Goal: Information Seeking & Learning: Learn about a topic

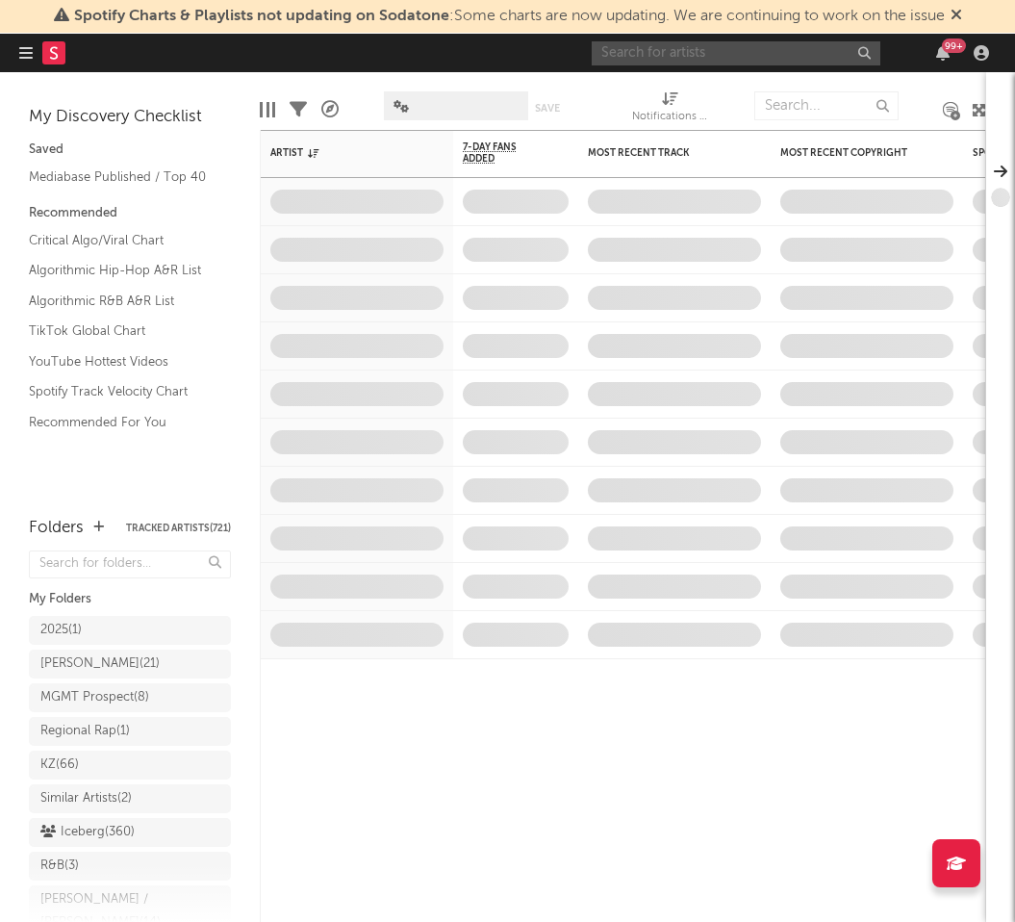
click at [681, 54] on input "text" at bounding box center [736, 53] width 289 height 24
type input "lilchika"
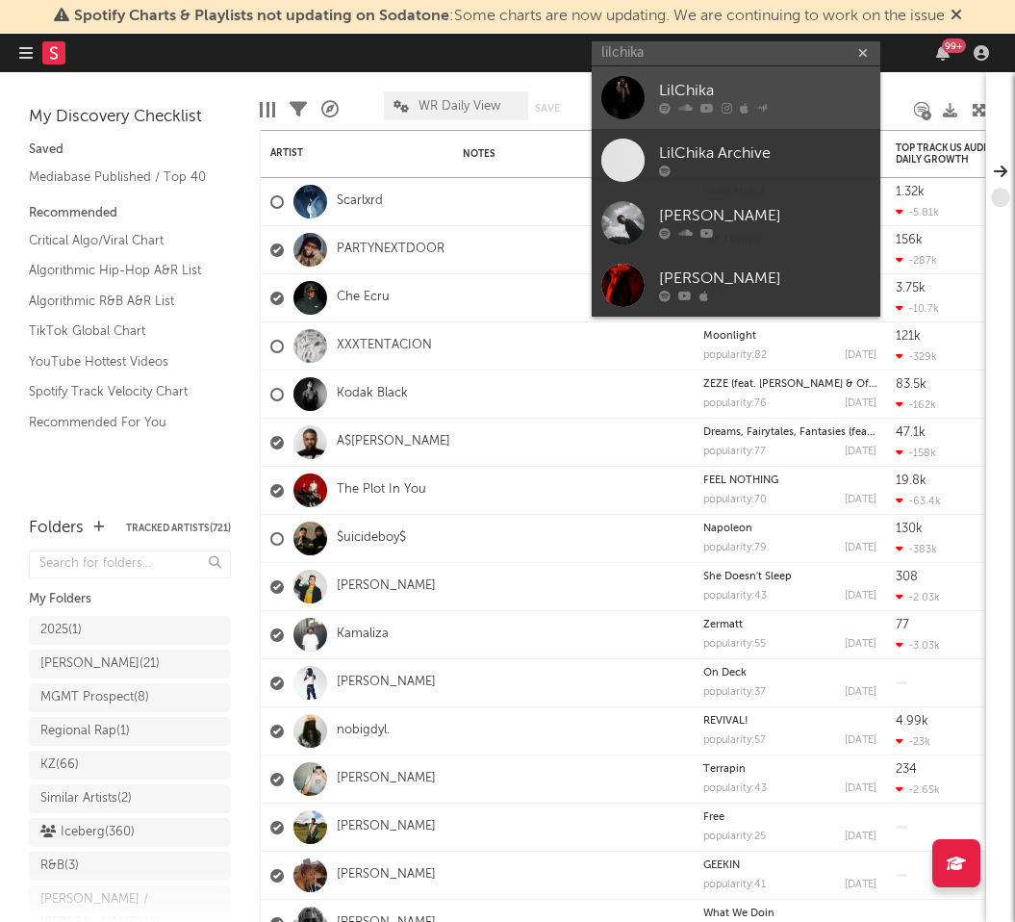
click at [705, 100] on div "LilChika" at bounding box center [765, 91] width 212 height 23
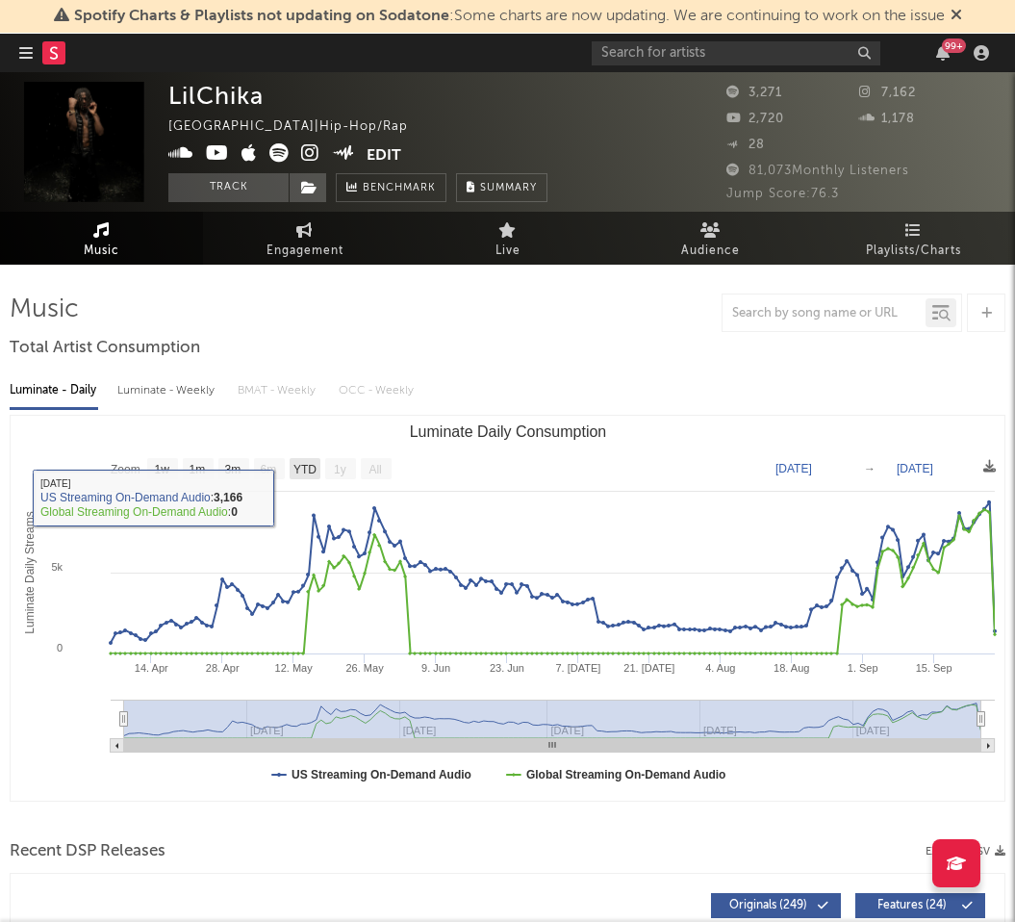
click at [302, 469] on text "YTD" at bounding box center [304, 469] width 23 height 13
select select "YTD"
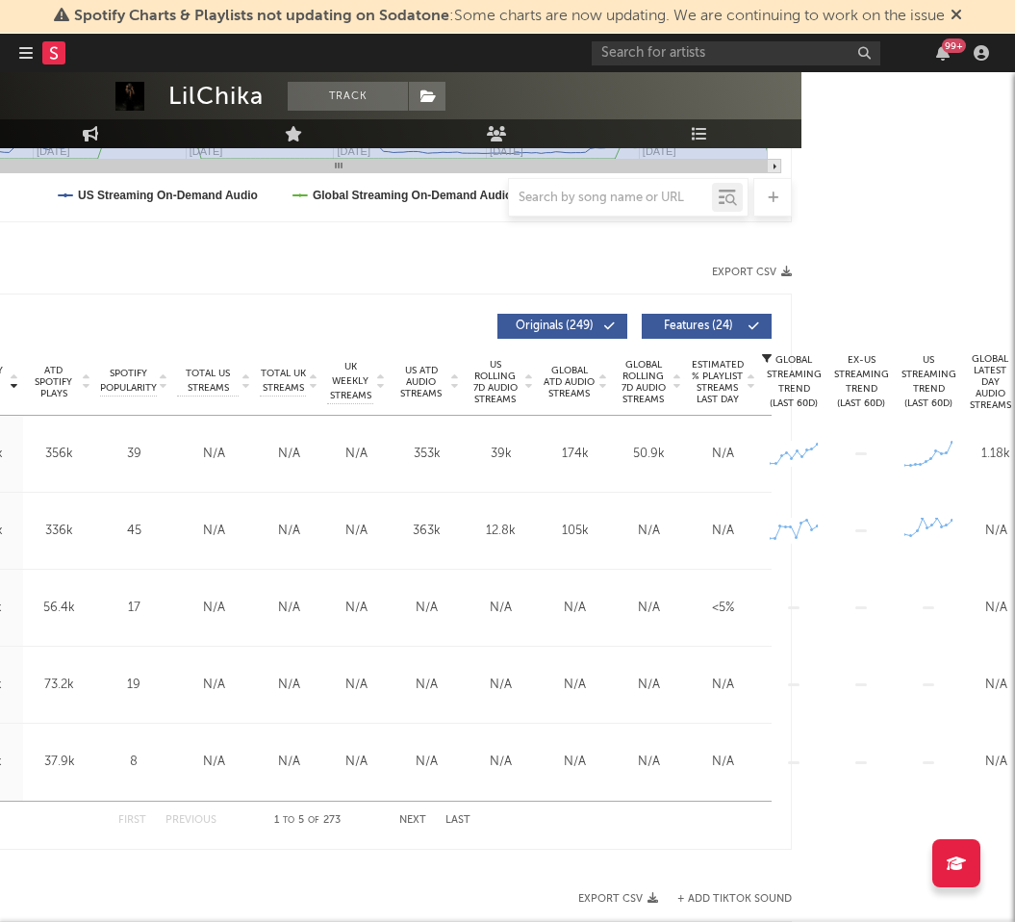
scroll to position [579, 372]
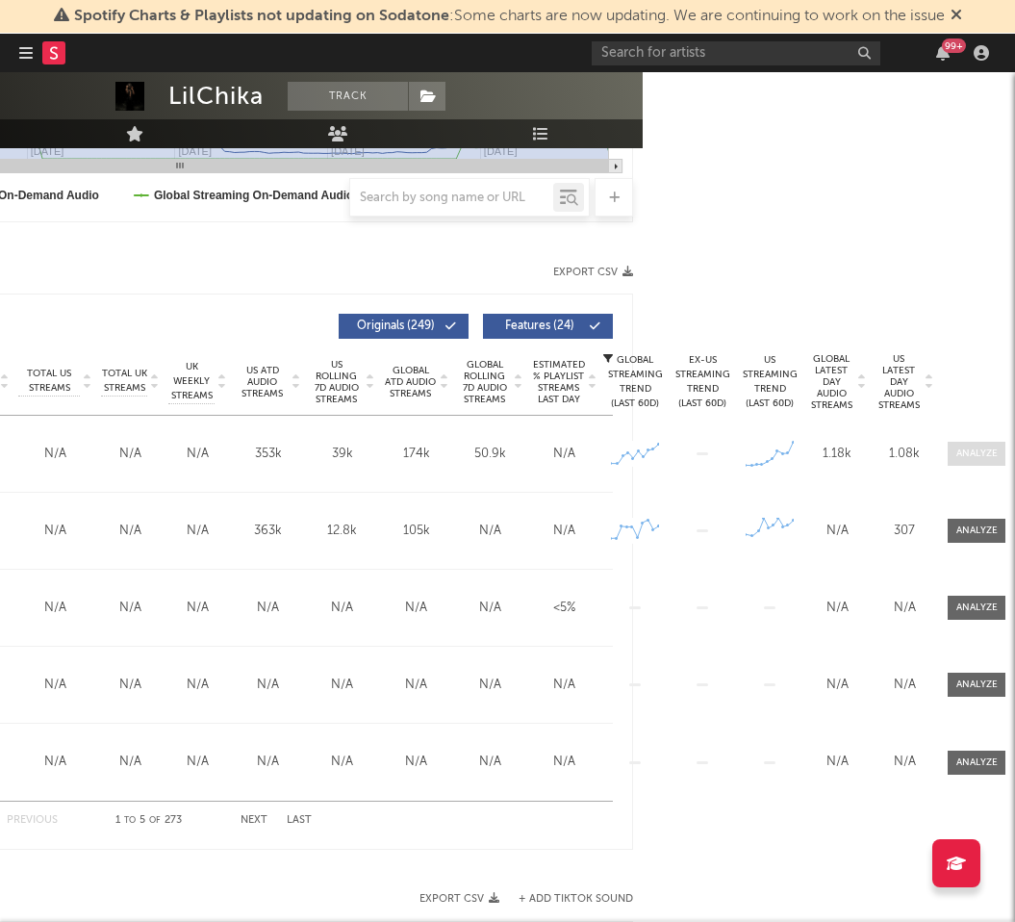
click at [968, 451] on div at bounding box center [977, 453] width 41 height 14
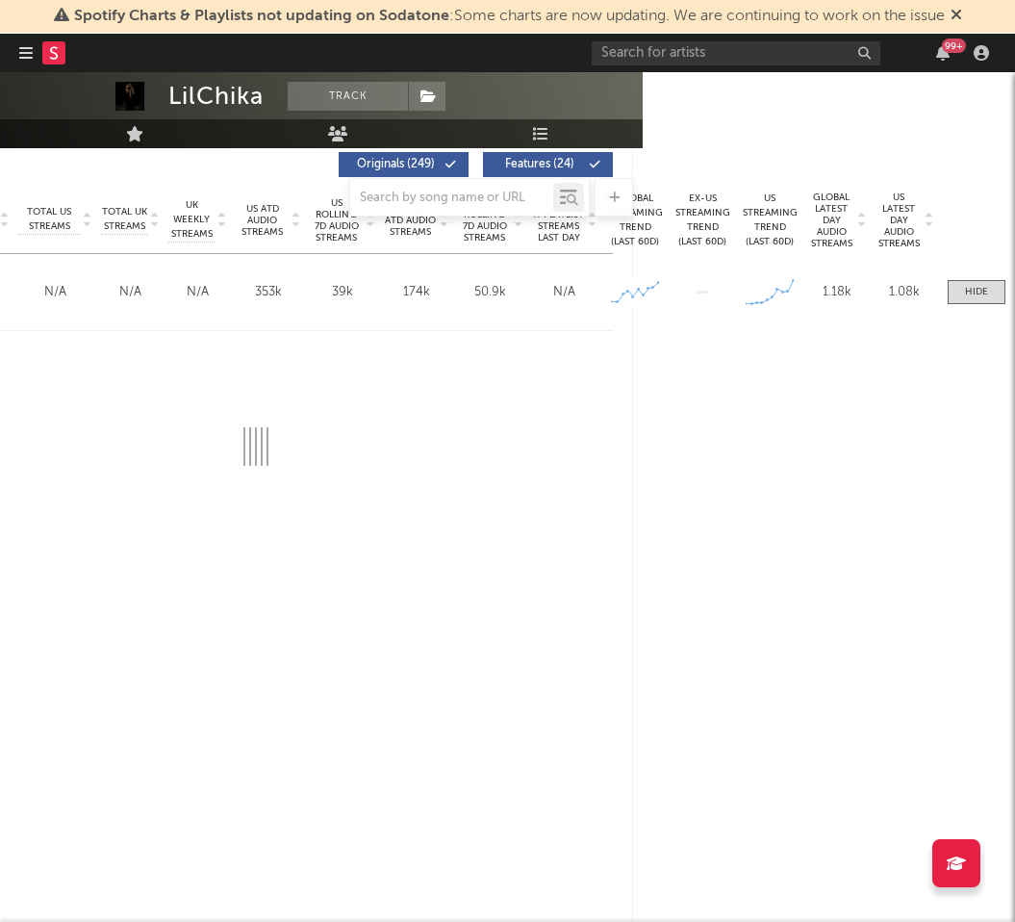
select select "1w"
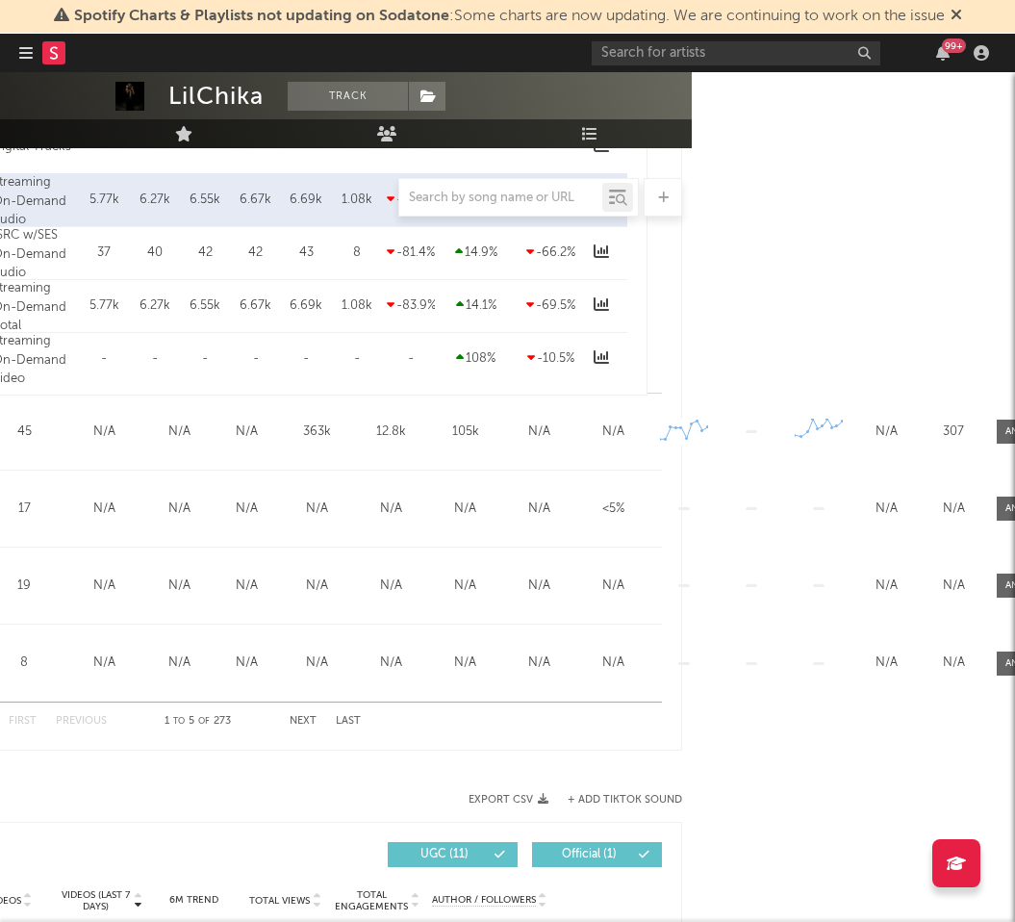
scroll to position [1594, 372]
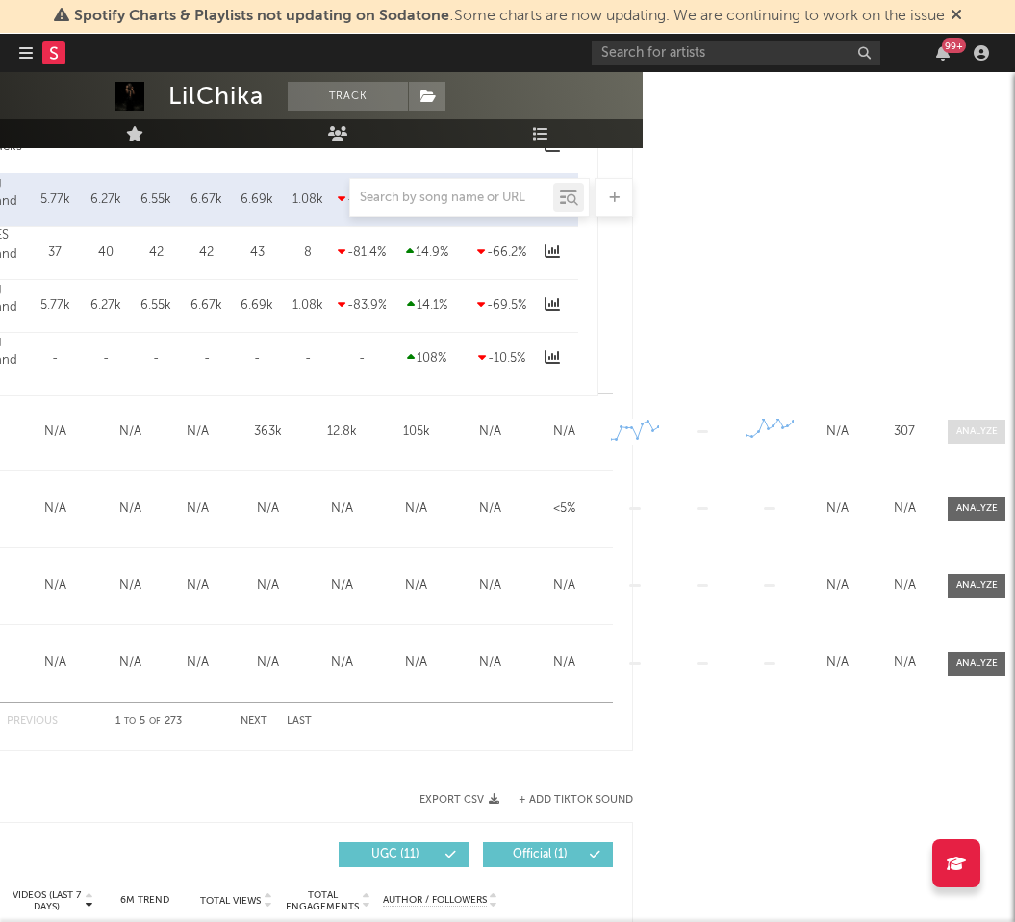
click at [961, 427] on div at bounding box center [977, 431] width 41 height 14
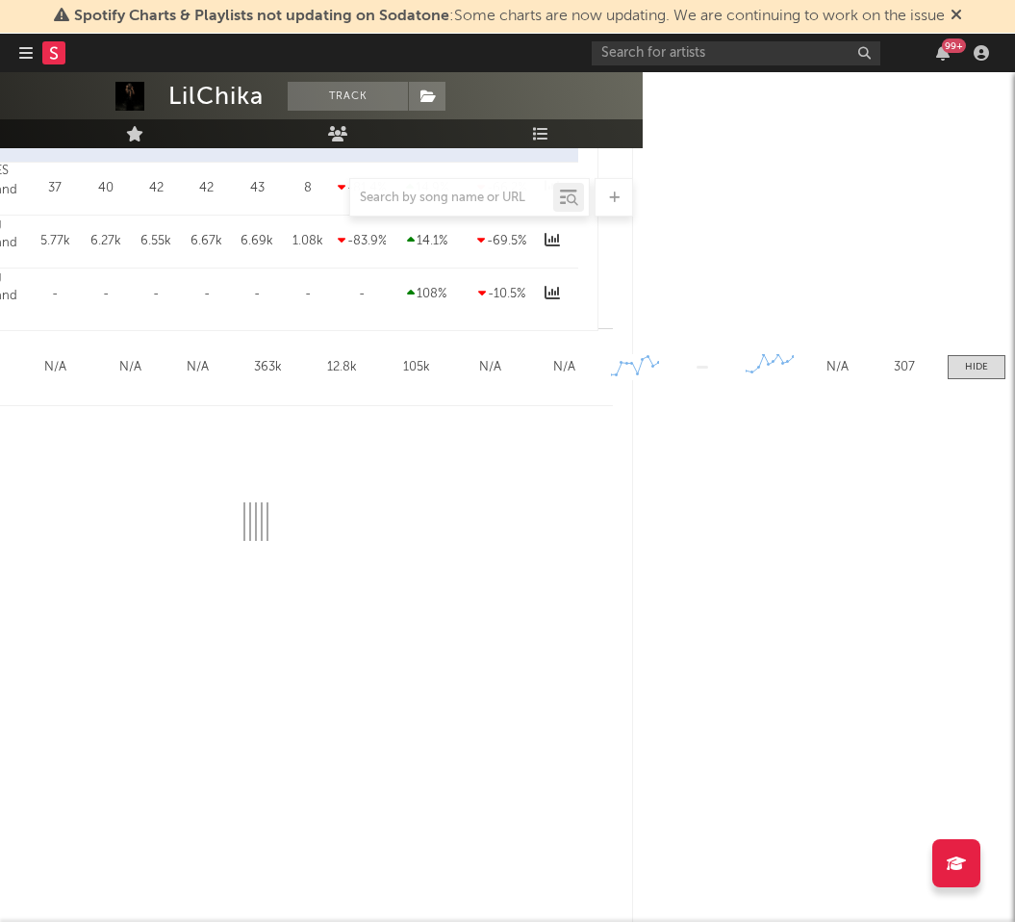
select select "1w"
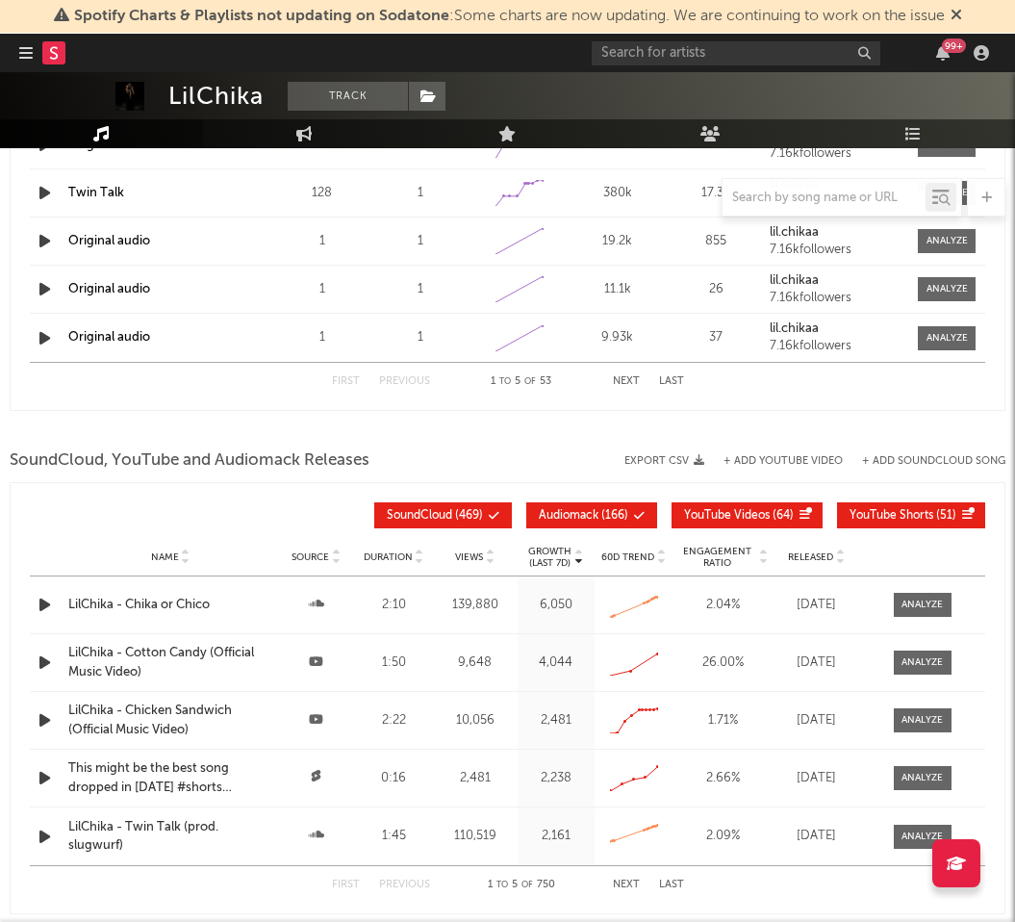
scroll to position [3888, 0]
